Goal: Understand process/instructions

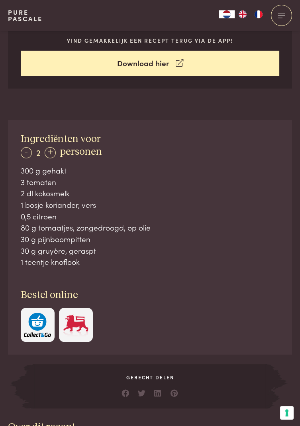
scroll to position [297, 0]
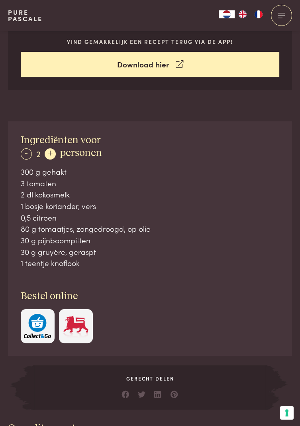
click at [51, 153] on div "+" at bounding box center [50, 153] width 11 height 11
click at [55, 156] on div "+" at bounding box center [50, 153] width 11 height 11
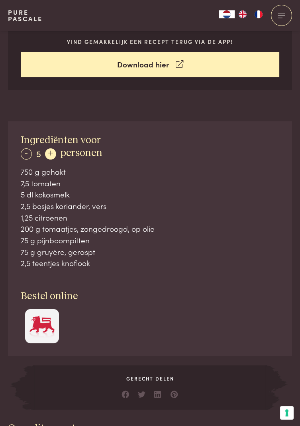
click at [56, 153] on div "+" at bounding box center [50, 153] width 11 height 11
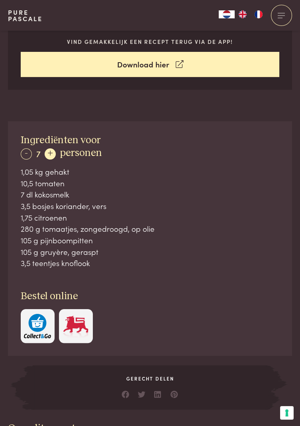
click at [51, 156] on div "+" at bounding box center [50, 153] width 11 height 11
click at [53, 151] on div "+" at bounding box center [50, 153] width 11 height 11
click at [28, 155] on div "-" at bounding box center [26, 153] width 11 height 11
click at [25, 156] on div "-" at bounding box center [26, 153] width 11 height 11
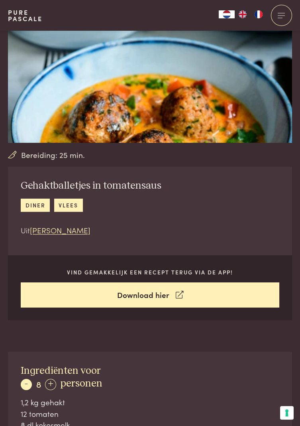
scroll to position [0, 0]
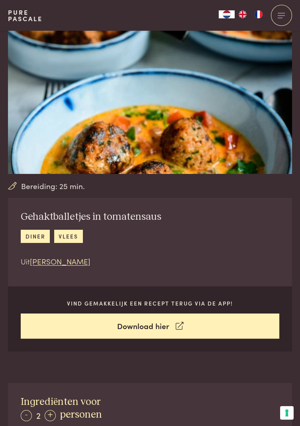
scroll to position [39, 0]
